Goal: Task Accomplishment & Management: Use online tool/utility

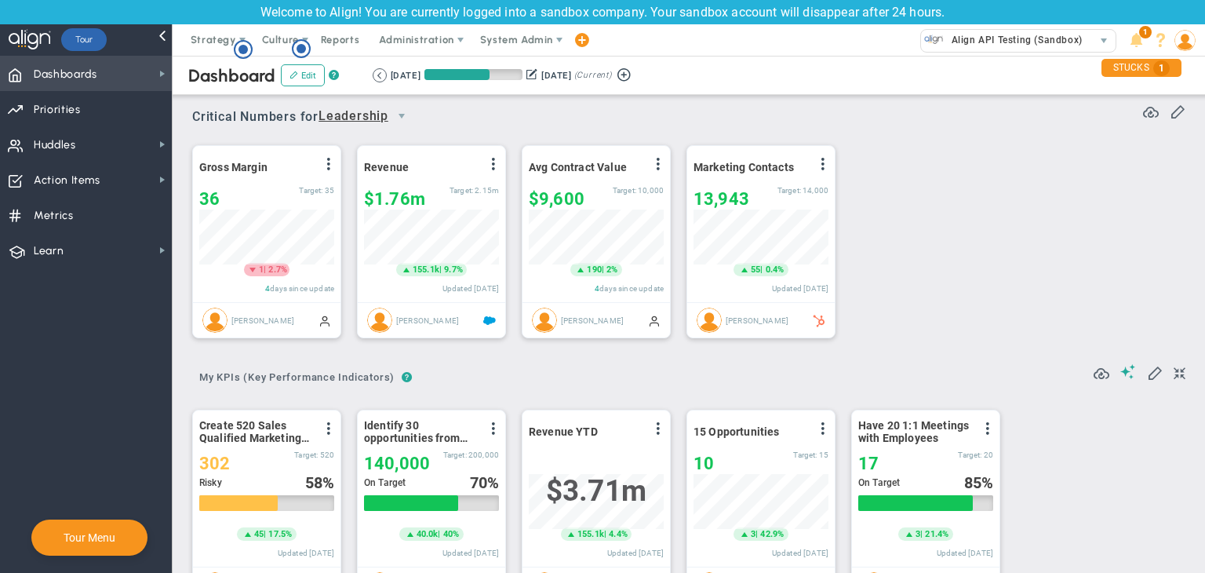
click at [49, 67] on span "Dashboards" at bounding box center [66, 74] width 64 height 33
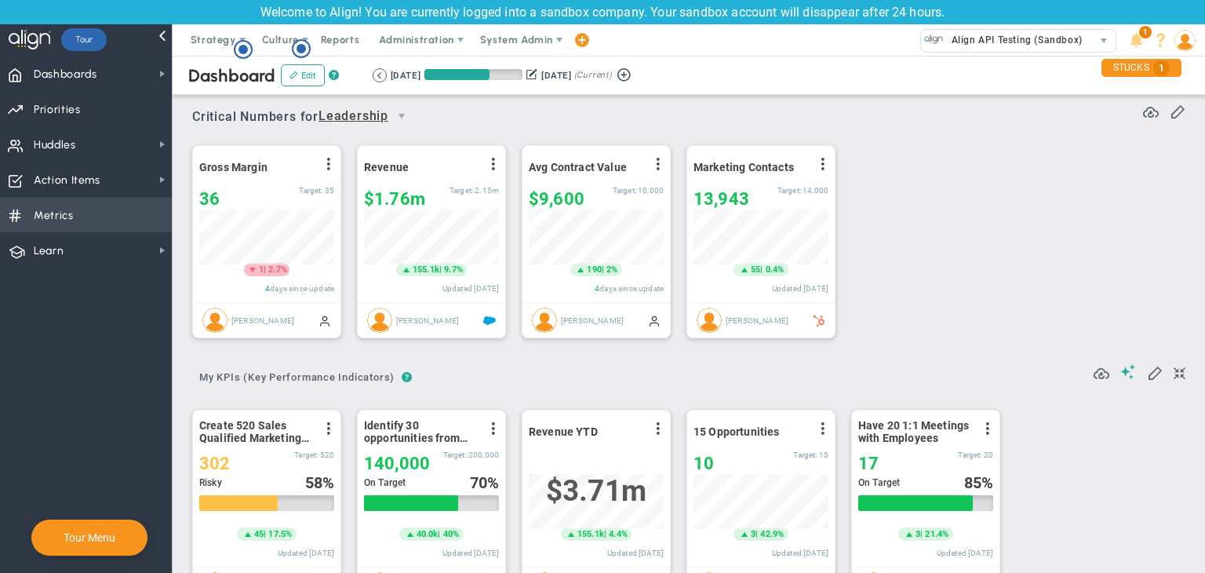
click at [117, 214] on span "Metrics Metrics" at bounding box center [86, 214] width 172 height 35
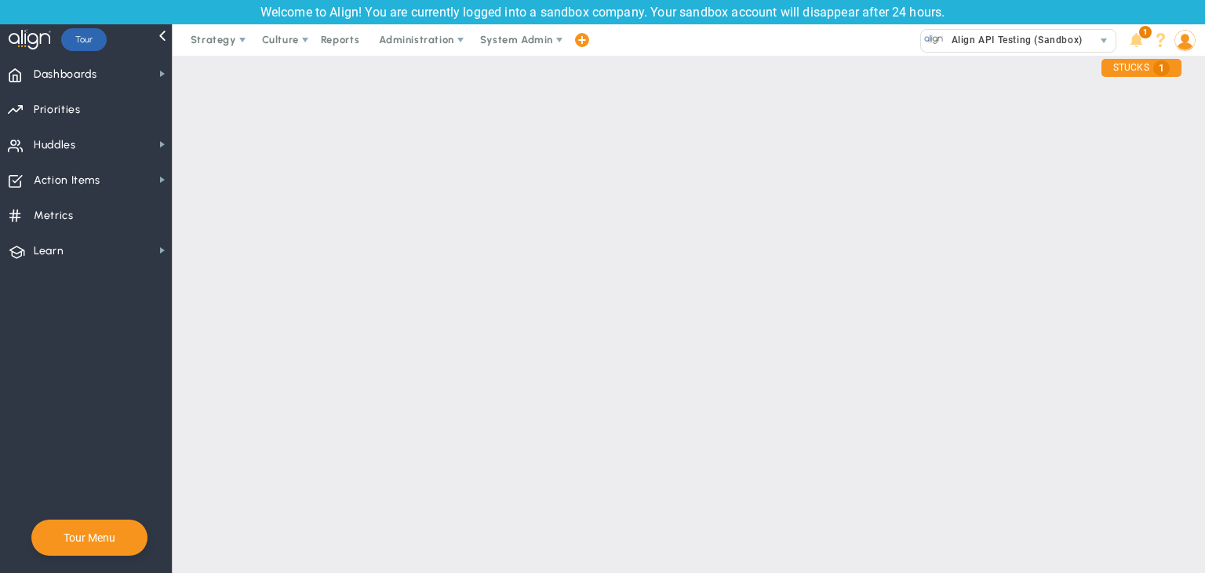
checkbox input "false"
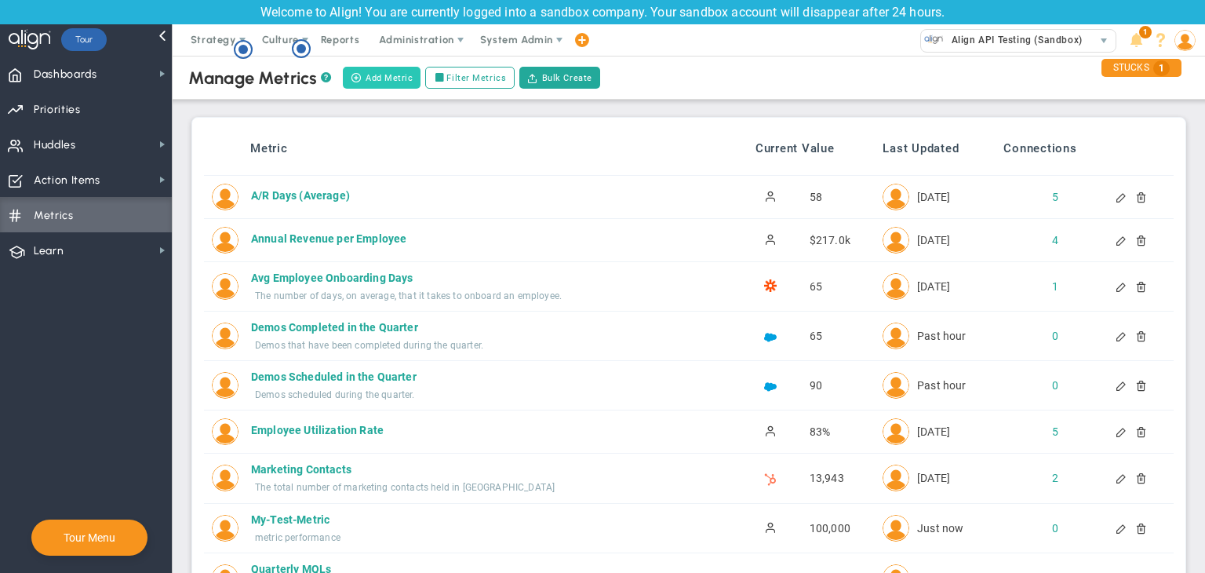
click at [389, 73] on button "Add Metric" at bounding box center [382, 78] width 78 height 22
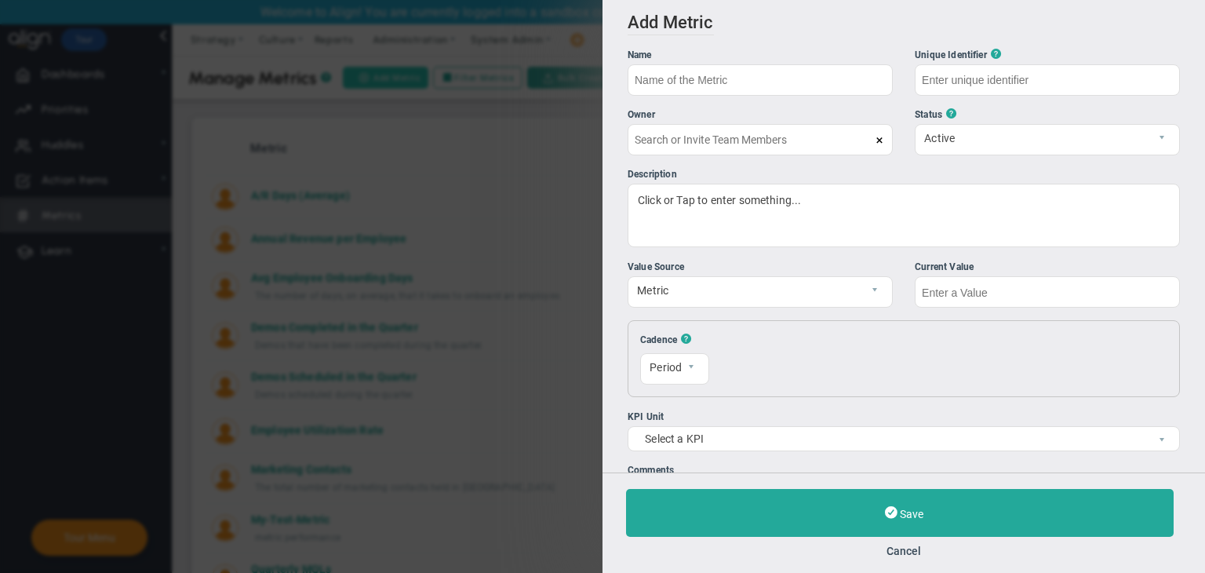
type input "[PERSON_NAME]"
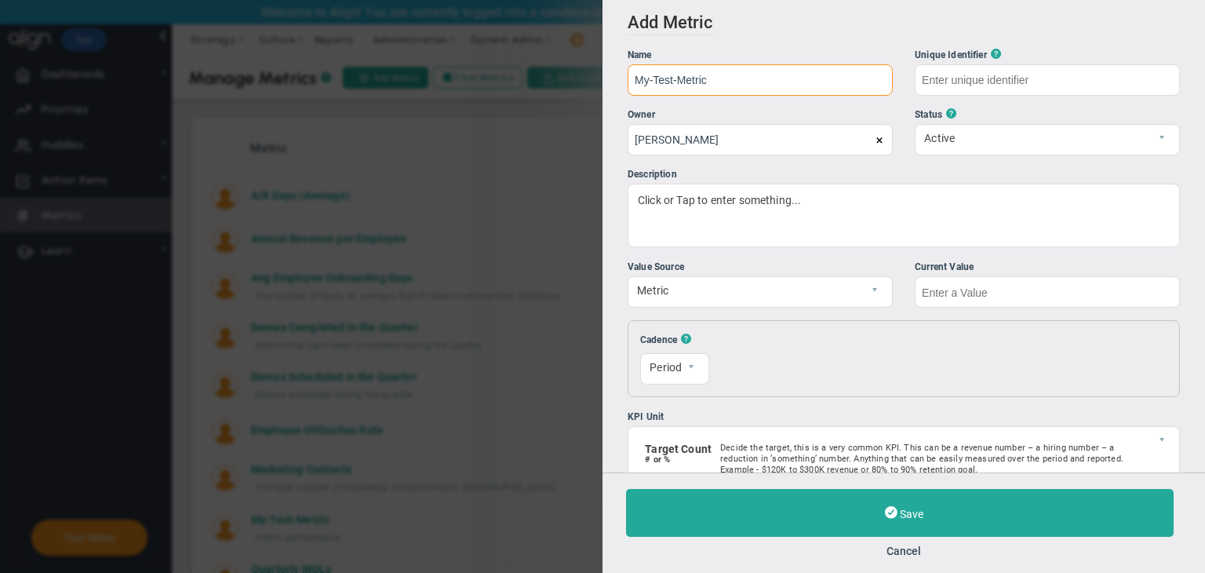
type input "My-Test-Metric"
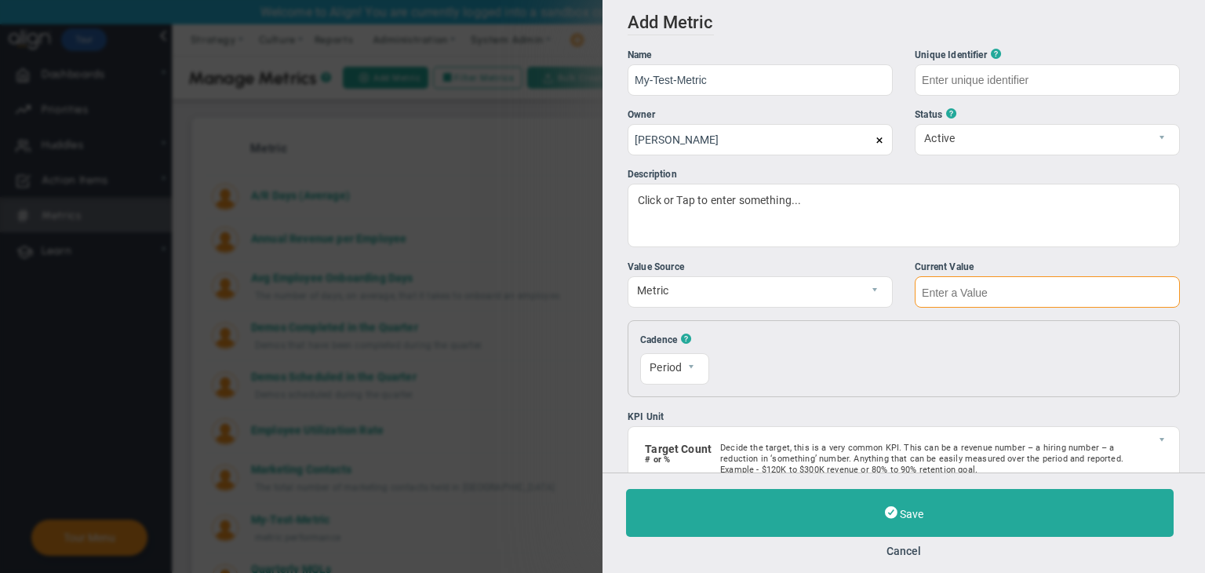
click at [952, 292] on input "text" at bounding box center [1047, 291] width 265 height 31
type input "My-Test-Metric"
type input "7"
type input "8888"
click at [910, 556] on div "Save Cancel" at bounding box center [904, 522] width 603 height 100
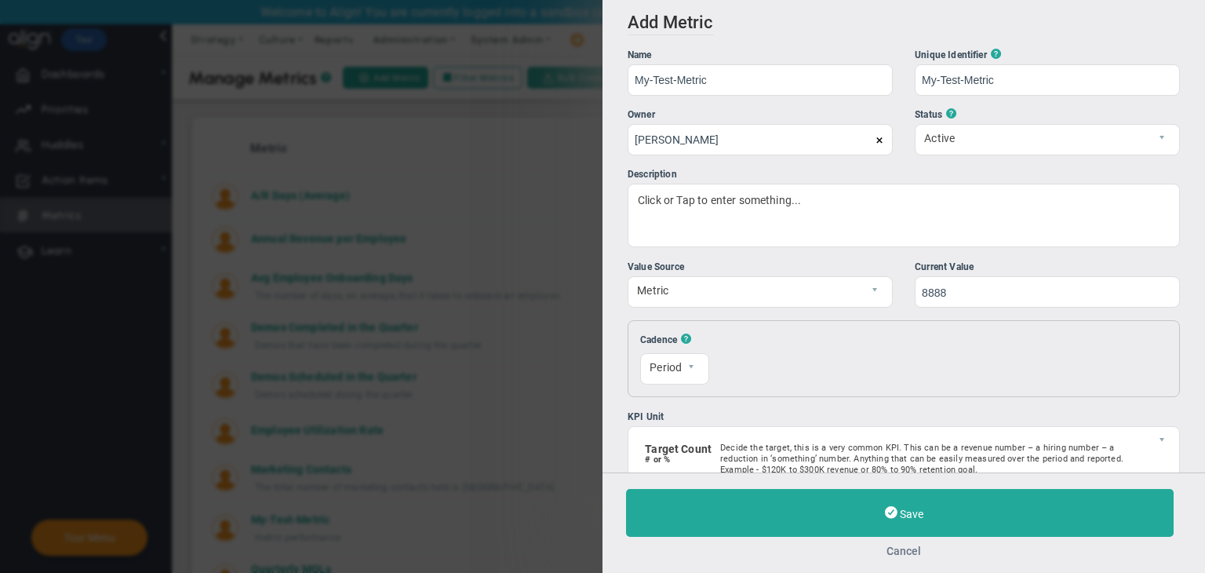
click at [909, 549] on button "Cancel" at bounding box center [904, 551] width 556 height 13
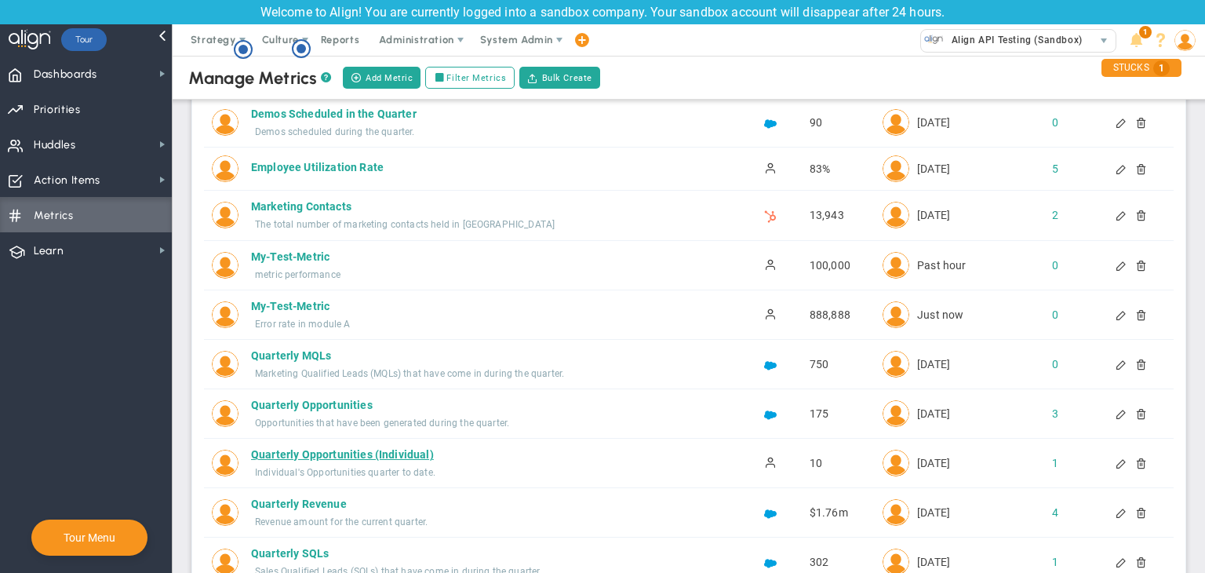
scroll to position [78, 0]
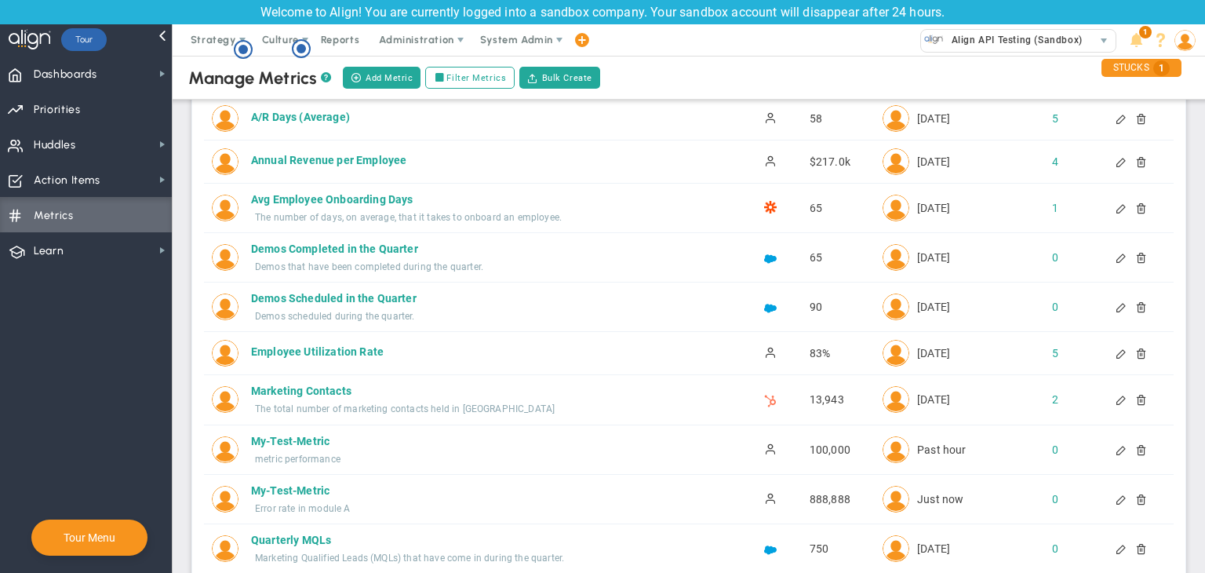
click at [1116, 497] on div at bounding box center [1122, 499] width 13 height 11
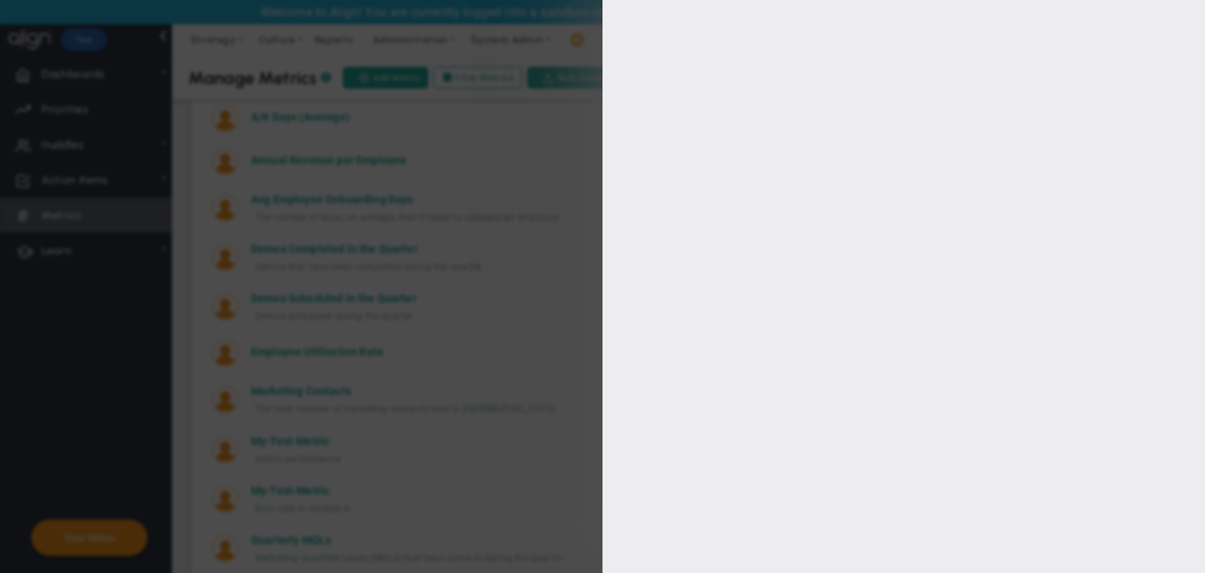
type input "My-Test-Metric"
type input "888888"
type input "[PERSON_NAME]"
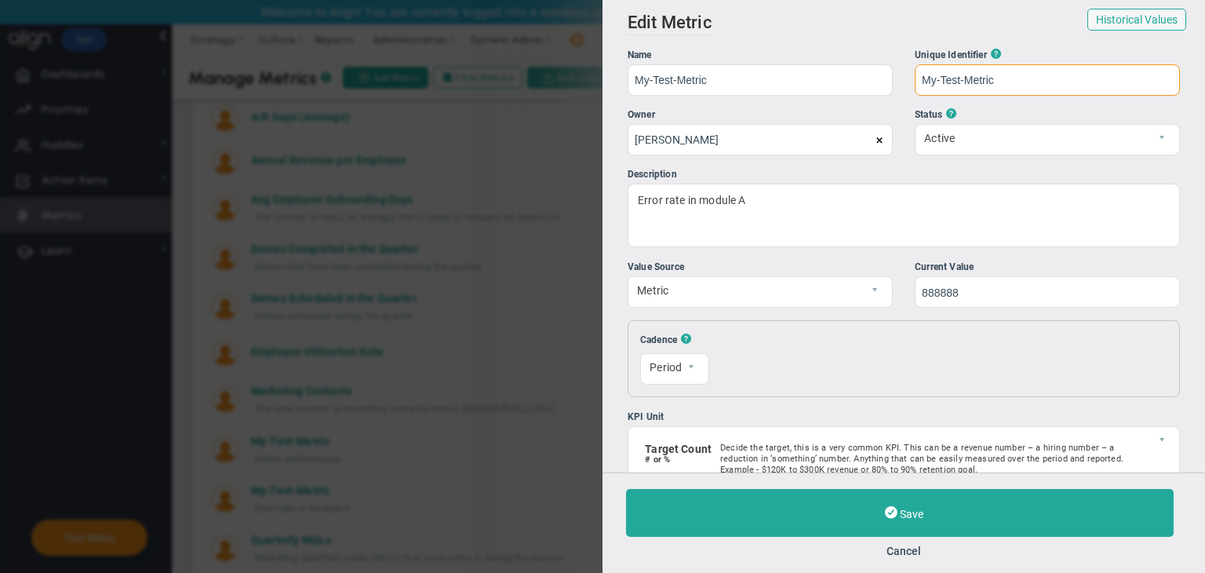
drag, startPoint x: 997, startPoint y: 79, endPoint x: 916, endPoint y: 94, distance: 83.0
click at [916, 94] on input "My-Test-Metric" at bounding box center [1047, 79] width 265 height 31
click at [897, 547] on button "Cancel" at bounding box center [904, 551] width 556 height 13
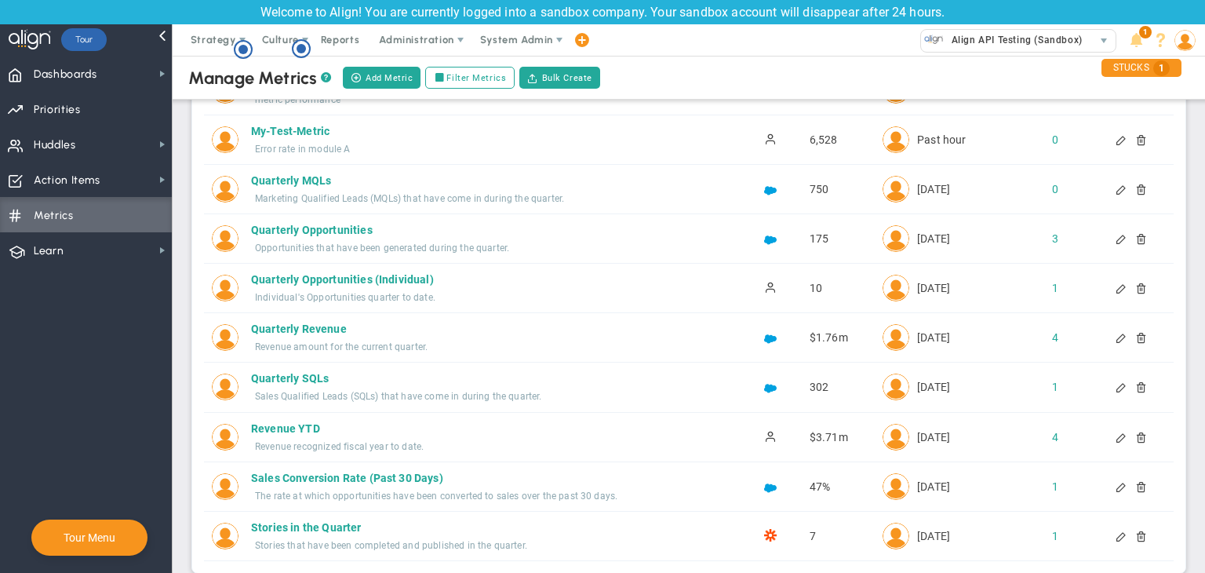
scroll to position [301, 0]
